Goal: Use online tool/utility: Utilize a website feature to perform a specific function

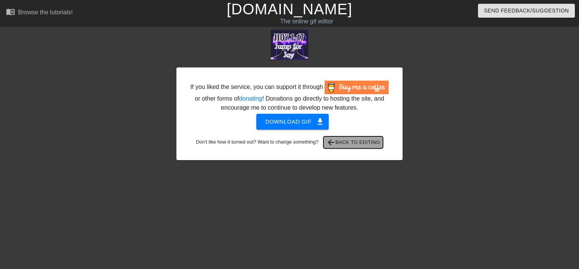
click at [348, 141] on span "arrow_back Back to Editing" at bounding box center [353, 142] width 54 height 9
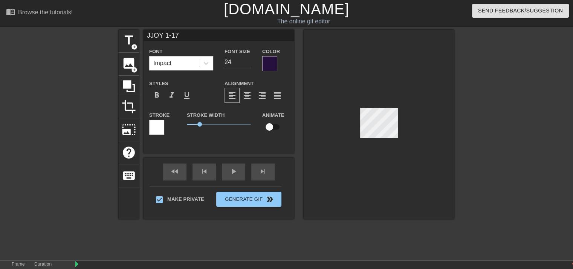
click at [161, 37] on input "JJOY 1-17" at bounding box center [219, 35] width 151 height 11
click at [176, 33] on input "NL 1-17" at bounding box center [219, 35] width 151 height 11
type input "Jump for"
type input "20"
click at [238, 35] on input "Jump for" at bounding box center [219, 35] width 151 height 11
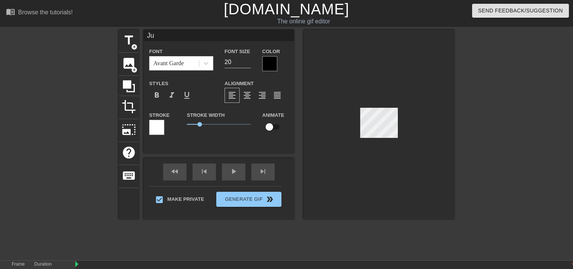
type input "J"
type input "No"
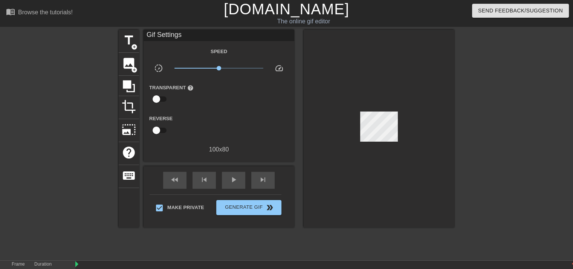
click at [271, 26] on div "The online gif editor" at bounding box center [304, 21] width 218 height 9
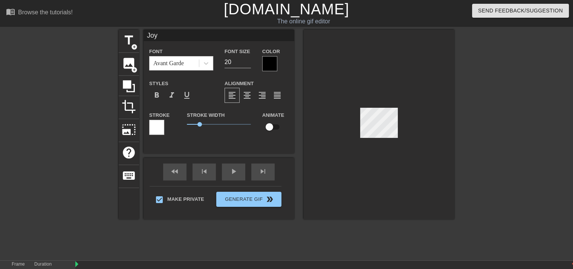
click at [375, 139] on div at bounding box center [379, 125] width 151 height 190
click at [212, 39] on input "Joy" at bounding box center [219, 35] width 151 height 11
type input "J"
type input "Limit"
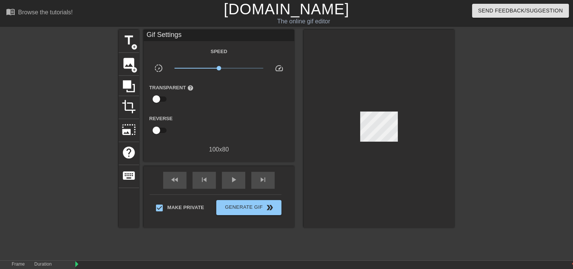
click at [378, 41] on div at bounding box center [379, 129] width 151 height 198
click at [236, 211] on button "Generate Gif double_arrow" at bounding box center [248, 207] width 65 height 15
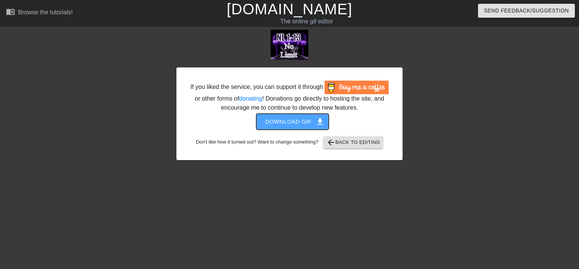
click at [303, 127] on button "Download gif get_app" at bounding box center [292, 122] width 73 height 16
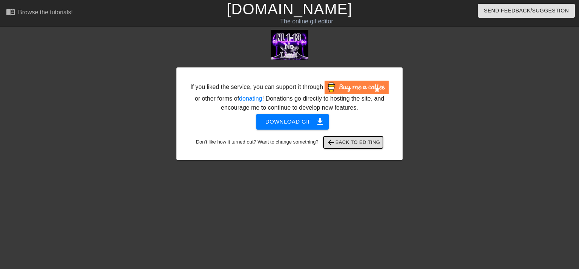
click at [361, 146] on span "arrow_back Back to Editing" at bounding box center [353, 142] width 54 height 9
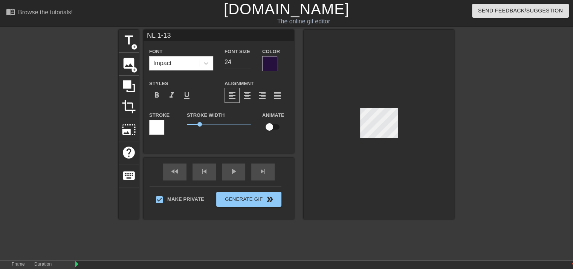
click at [154, 36] on input "NL 1-13" at bounding box center [219, 35] width 151 height 11
click at [178, 35] on input "WMA 1-13" at bounding box center [219, 35] width 151 height 11
type input "WMA 1-17"
click at [257, 43] on div "WMA 1-17 Font Impact Font Size 24 Color Styles format_bold format_italic format…" at bounding box center [219, 86] width 151 height 112
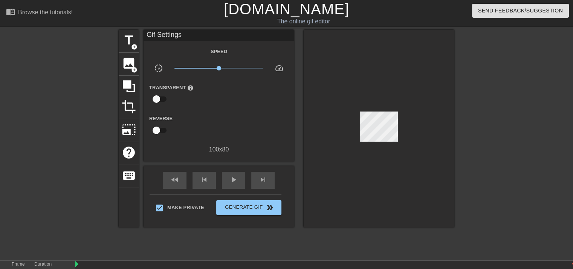
click at [355, 79] on div at bounding box center [379, 129] width 151 height 198
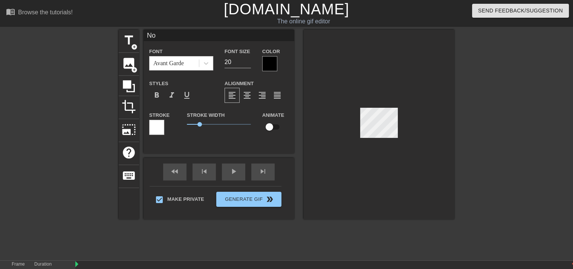
click at [162, 35] on input "No" at bounding box center [219, 35] width 151 height 11
type input "N"
type input "WE'LL MEET"
click at [249, 62] on input "19" at bounding box center [238, 62] width 26 height 12
click at [249, 62] on input "18" at bounding box center [238, 62] width 26 height 12
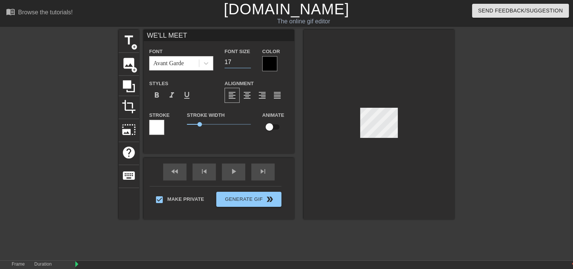
click at [249, 62] on input "17" at bounding box center [238, 62] width 26 height 12
type input "16"
click at [249, 62] on input "16" at bounding box center [238, 62] width 26 height 12
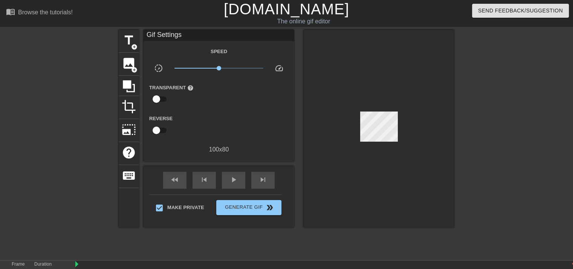
click at [330, 44] on div at bounding box center [379, 129] width 151 height 198
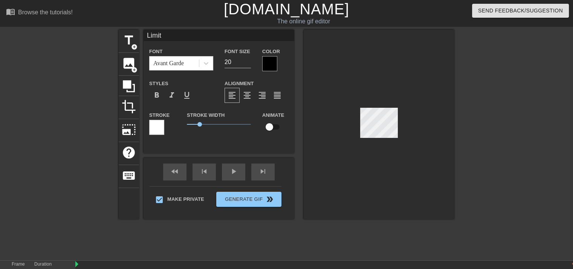
click at [380, 139] on div at bounding box center [379, 125] width 151 height 190
click at [211, 38] on input "Limit" at bounding box center [219, 35] width 151 height 11
type input "L"
type input "AGAIN"
click at [248, 63] on input "19" at bounding box center [238, 62] width 26 height 12
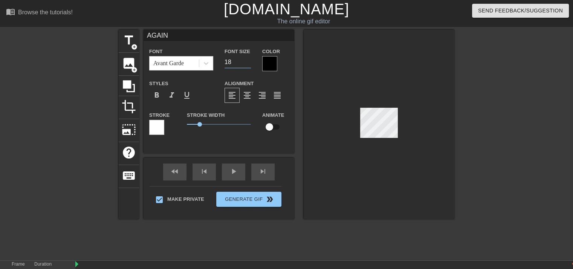
click at [248, 63] on input "18" at bounding box center [238, 62] width 26 height 12
type input "17"
click at [248, 63] on input "17" at bounding box center [238, 62] width 26 height 12
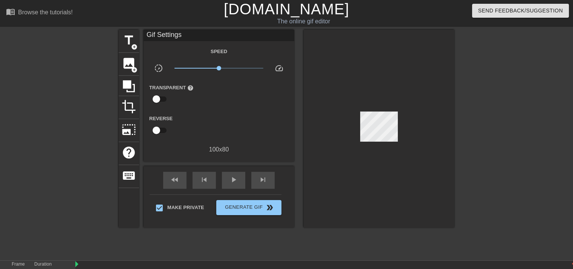
click at [320, 59] on div at bounding box center [379, 129] width 151 height 198
click at [345, 51] on div at bounding box center [379, 129] width 151 height 198
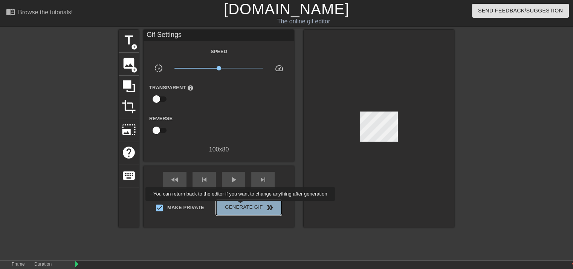
click at [241, 206] on span "Generate Gif double_arrow" at bounding box center [248, 207] width 59 height 9
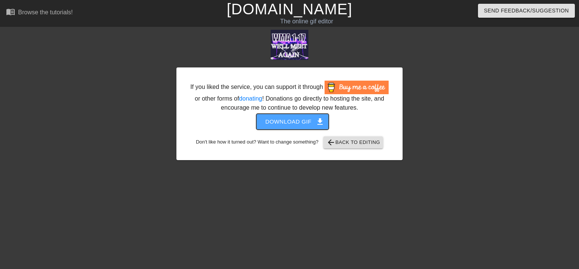
click at [296, 121] on span "Download gif get_app" at bounding box center [292, 122] width 55 height 10
